Goal: Task Accomplishment & Management: Complete application form

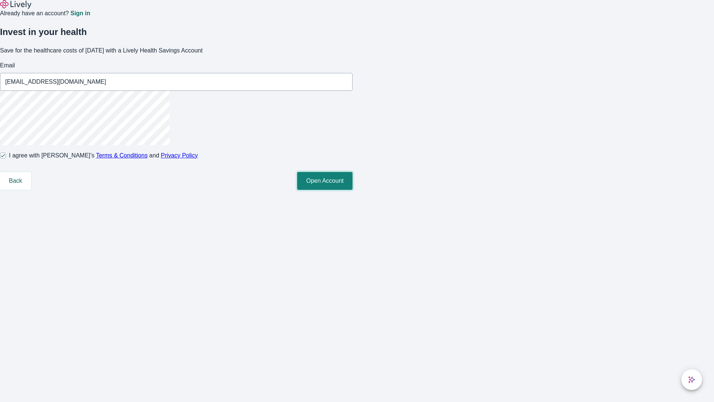
click at [353, 190] on button "Open Account" at bounding box center [324, 181] width 55 height 18
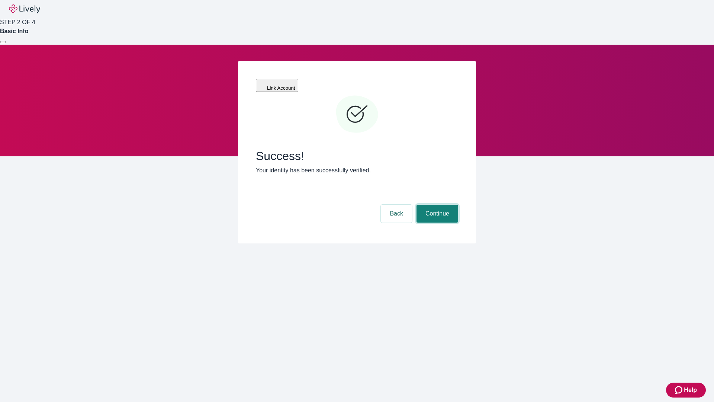
click at [436, 205] on button "Continue" at bounding box center [438, 214] width 42 height 18
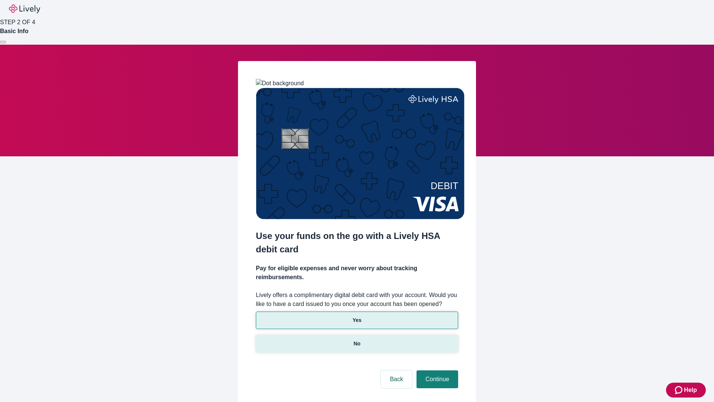
click at [357, 340] on p "No" at bounding box center [357, 344] width 7 height 8
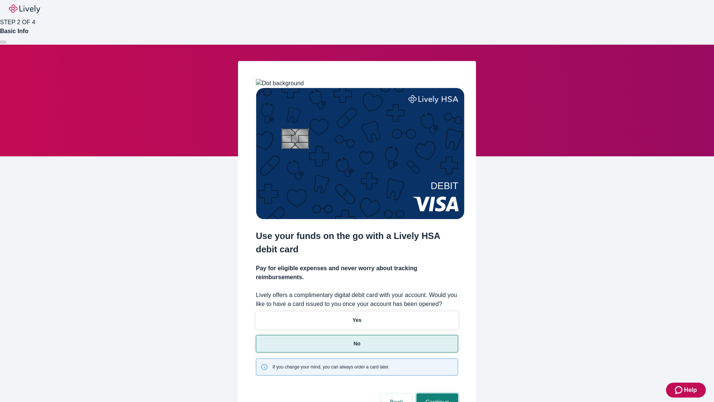
click at [436, 393] on button "Continue" at bounding box center [438, 402] width 42 height 18
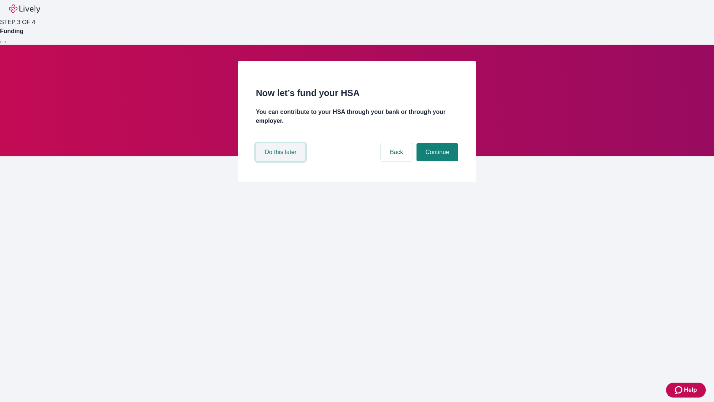
click at [282, 161] on button "Do this later" at bounding box center [280, 152] width 49 height 18
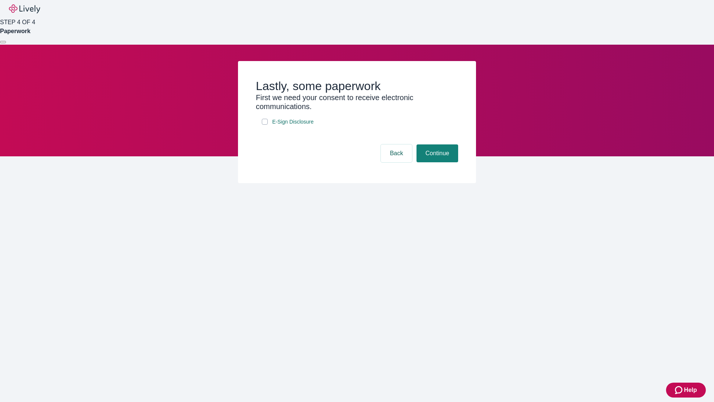
click at [265, 125] on input "E-Sign Disclosure" at bounding box center [265, 122] width 6 height 6
checkbox input "true"
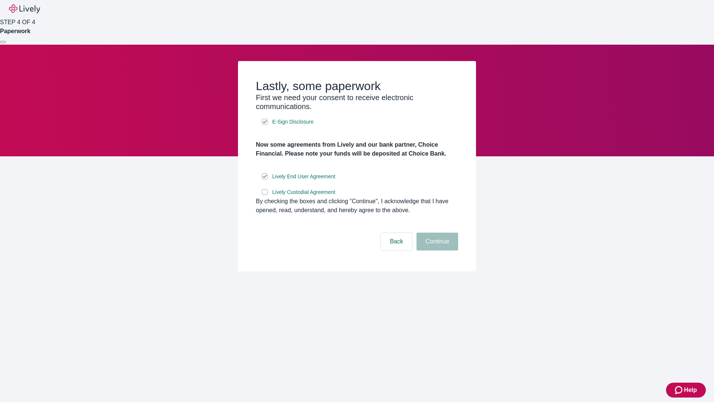
click at [265, 195] on input "Lively Custodial Agreement" at bounding box center [265, 192] width 6 height 6
checkbox input "true"
click at [436, 250] on button "Continue" at bounding box center [438, 241] width 42 height 18
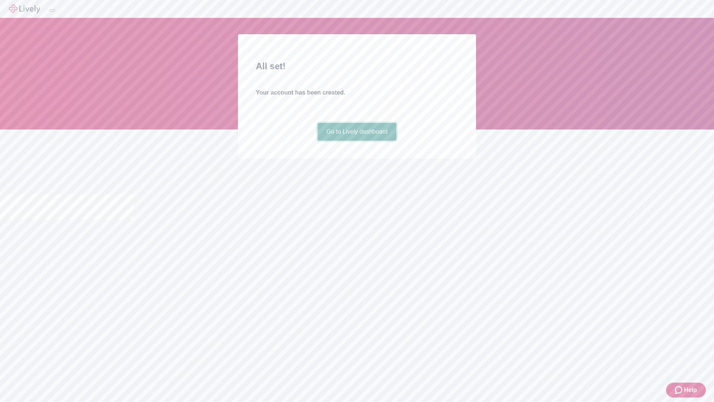
click at [357, 141] on link "Go to Lively dashboard" at bounding box center [357, 132] width 79 height 18
